Goal: Check status: Check status

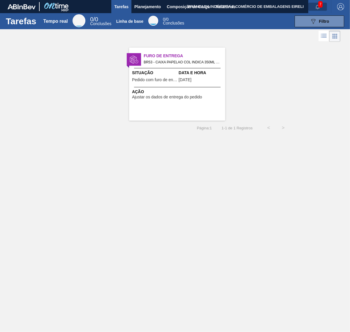
click at [318, 9] on button "button" at bounding box center [318, 7] width 19 height 8
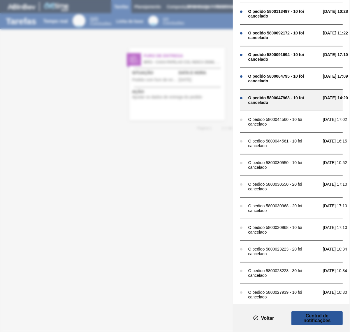
scroll to position [77, 0]
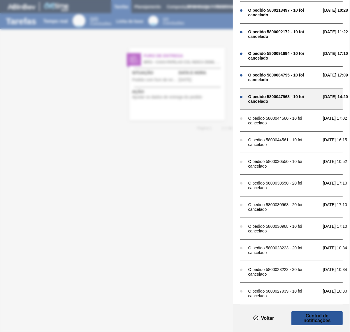
click at [283, 94] on font "O pedido 5800047963 - 10 foi cancelado" at bounding box center [277, 98] width 56 height 9
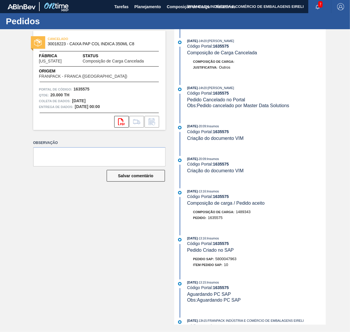
click at [316, 6] on icon "button" at bounding box center [318, 7] width 5 height 5
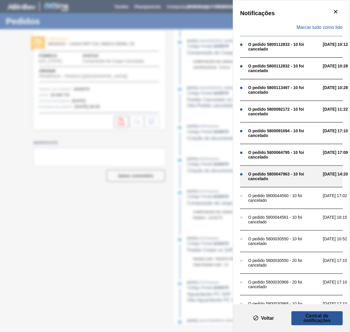
click at [271, 168] on div "O pedido 5800047963 - 10 foi cancelado 01/08 14:20" at bounding box center [291, 176] width 103 height 22
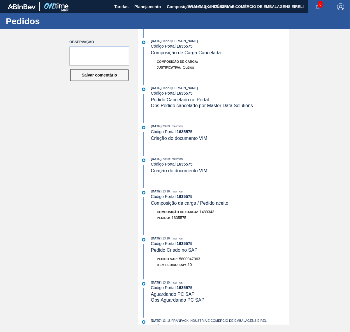
click at [319, 4] on span "6" at bounding box center [321, 4] width 4 height 6
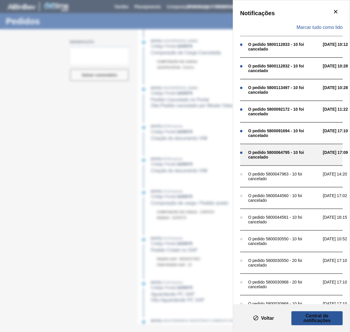
click at [281, 155] on div "O pedido 5800064795 - 10 foi cancelado" at bounding box center [285, 154] width 72 height 9
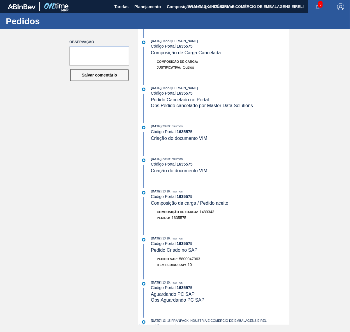
click at [318, 3] on button "button" at bounding box center [318, 7] width 19 height 8
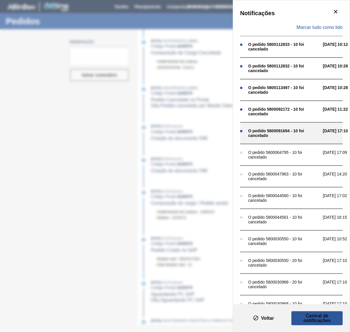
click at [267, 130] on font "O pedido 5800091694 - 10 foi cancelado" at bounding box center [277, 132] width 56 height 9
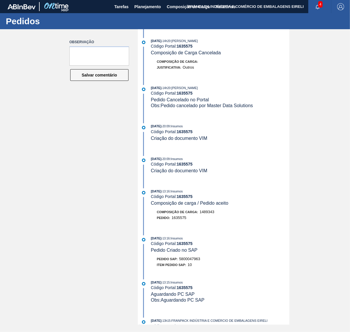
click at [315, 3] on button "button" at bounding box center [318, 7] width 19 height 8
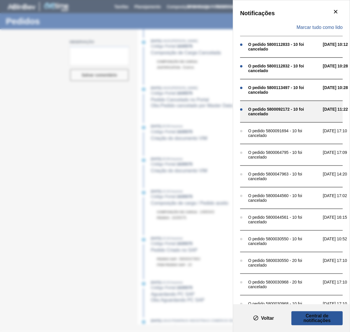
click at [266, 110] on font "O pedido 5800092172 - 10 foi cancelado" at bounding box center [277, 111] width 56 height 9
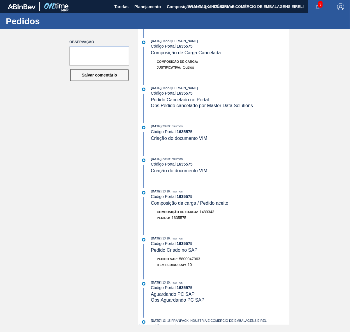
click at [319, 3] on span "3" at bounding box center [321, 4] width 4 height 6
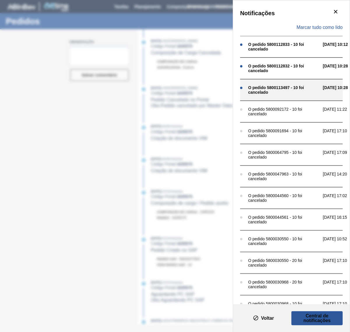
click at [264, 93] on font "O pedido 5800113497 - 10 foi cancelado" at bounding box center [277, 89] width 56 height 9
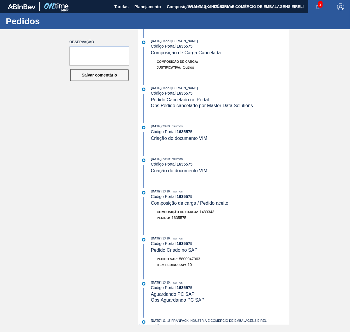
click at [320, 3] on span "2" at bounding box center [321, 4] width 4 height 6
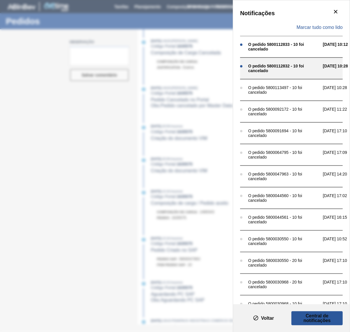
click at [294, 68] on font "O pedido 5800112832 - 10 foi cancelado" at bounding box center [277, 68] width 56 height 9
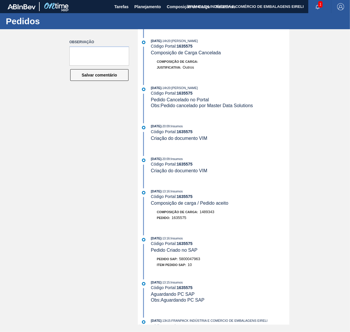
click at [321, 3] on font "1" at bounding box center [321, 4] width 2 height 4
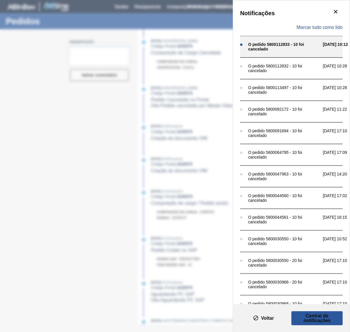
click at [301, 45] on font "O pedido 5800112833 - 10 foi cancelado" at bounding box center [277, 46] width 56 height 9
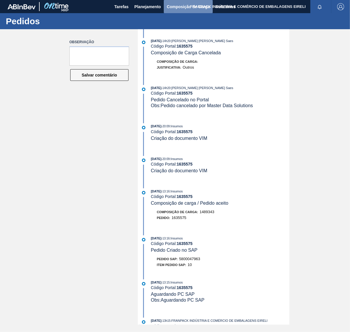
click at [174, 3] on font "Composição de Carga" at bounding box center [188, 6] width 43 height 7
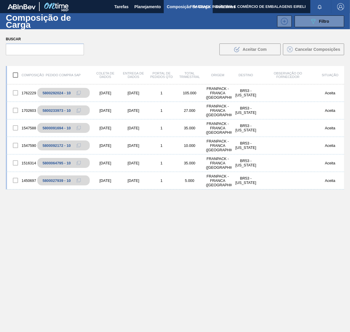
click at [224, 3] on span "FRANPACK INDÚSTRIA E COMÉRCIO DE EMBALAGENS EIRELI" at bounding box center [248, 6] width 116 height 13
click at [339, 8] on img "button" at bounding box center [341, 6] width 7 height 7
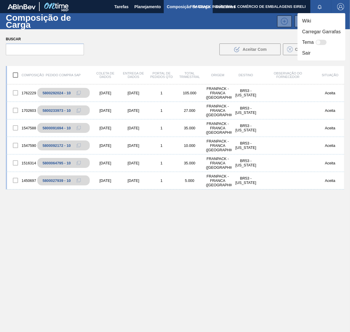
click at [118, 5] on div at bounding box center [175, 166] width 350 height 332
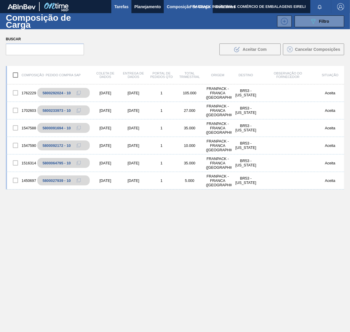
click at [123, 6] on font "Tarefas" at bounding box center [121, 6] width 14 height 5
